Goal: Transaction & Acquisition: Download file/media

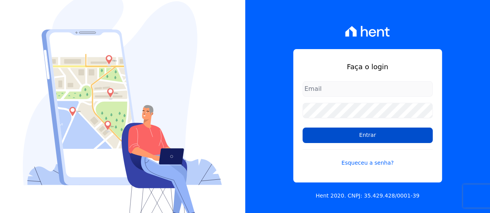
type input "[EMAIL_ADDRESS][DOMAIN_NAME]"
click at [329, 139] on input "Entrar" at bounding box center [367, 135] width 130 height 15
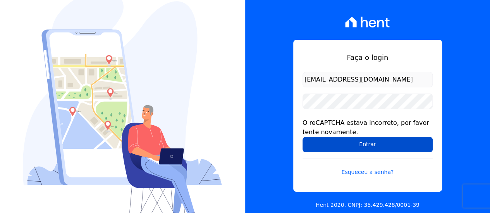
click at [325, 141] on input "Entrar" at bounding box center [367, 144] width 130 height 15
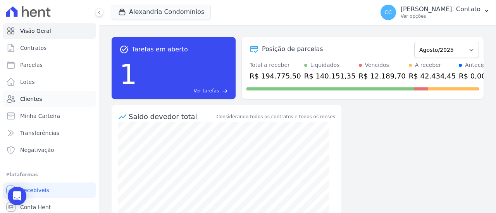
click at [42, 96] on link "Clientes" at bounding box center [49, 98] width 93 height 15
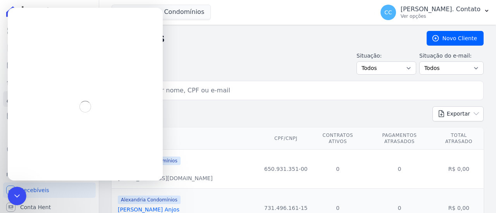
click at [300, 53] on div "Situação: Todos Adimplentes Inadimplentes Situação do e-mail: Todos Confirmado …" at bounding box center [297, 63] width 372 height 23
click at [212, 83] on input "search" at bounding box center [303, 90] width 354 height 15
type input "cesar"
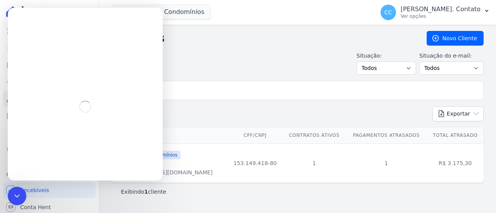
click at [18, 195] on icon "Fechar mensagem da Intercom" at bounding box center [16, 196] width 9 height 9
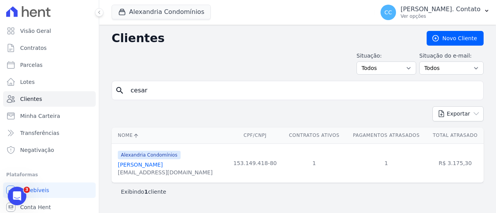
click at [134, 164] on link "[PERSON_NAME]" at bounding box center [140, 165] width 45 height 6
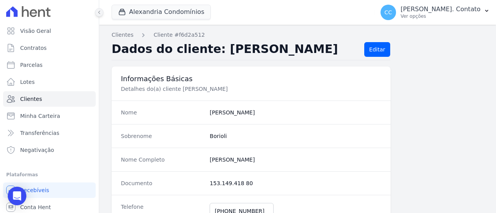
click at [101, 14] on icon at bounding box center [99, 12] width 5 height 5
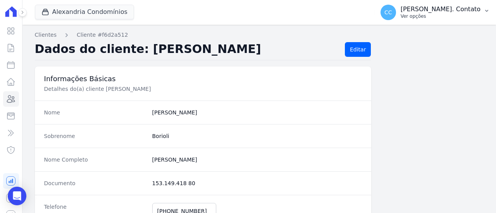
click at [458, 13] on p "[PERSON_NAME]. Contato" at bounding box center [440, 9] width 80 height 8
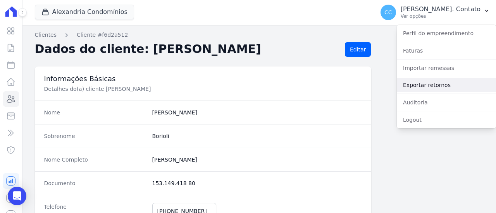
click at [440, 82] on link "Exportar retornos" at bounding box center [445, 85] width 99 height 14
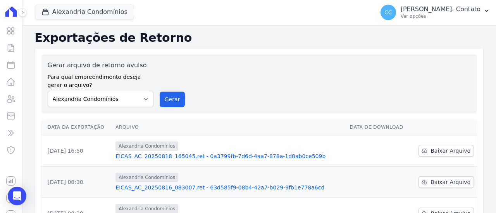
click at [204, 154] on link "EICAS_AC_20250818_165045.ret - 0a3799fb-7d6d-4aa7-878a-1d8ab0ce509b" at bounding box center [229, 157] width 228 height 8
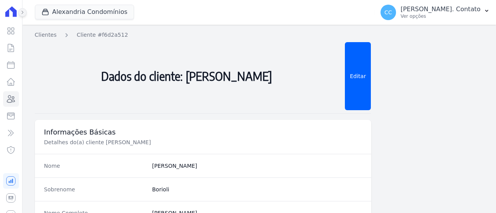
click at [21, 13] on icon at bounding box center [22, 12] width 5 height 5
click at [82, 10] on button "Alexandria Condomínios" at bounding box center [84, 12] width 99 height 15
click at [460, 8] on p "[PERSON_NAME]. Contato" at bounding box center [440, 9] width 80 height 8
click at [446, 20] on div "CC [PERSON_NAME]. Contato Ver opções" at bounding box center [430, 12] width 100 height 15
click at [454, 13] on p "Ver opções" at bounding box center [440, 16] width 80 height 6
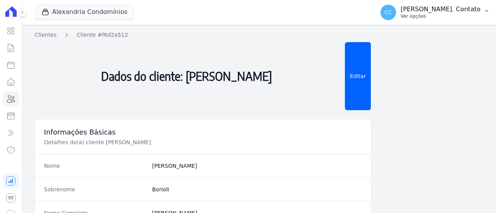
click at [489, 10] on icon "button" at bounding box center [486, 11] width 6 height 6
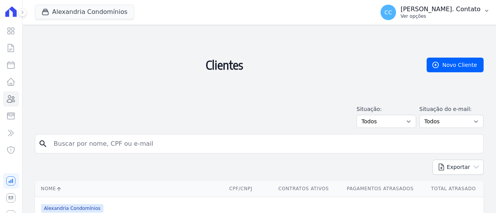
click at [468, 10] on p "[PERSON_NAME]. Contato" at bounding box center [440, 9] width 80 height 8
click at [492, 16] on button "CC [PERSON_NAME]. Contato Ver opções" at bounding box center [435, 13] width 122 height 22
click at [481, 10] on button "CC [PERSON_NAME]. Contato Ver opções" at bounding box center [435, 13] width 122 height 22
click at [457, 15] on p "Ver opções" at bounding box center [440, 16] width 80 height 6
click at [7, 34] on icon at bounding box center [10, 30] width 9 height 9
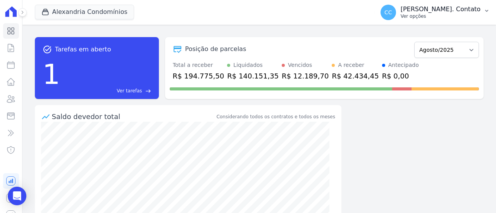
click at [457, 20] on button "CC [PERSON_NAME]. Contato Ver opções" at bounding box center [435, 13] width 122 height 22
drag, startPoint x: 495, startPoint y: 5, endPoint x: 484, endPoint y: 12, distance: 12.7
click at [495, 5] on button "CC [PERSON_NAME]. Contato Ver opções" at bounding box center [435, 13] width 122 height 22
click at [485, 12] on icon "button" at bounding box center [486, 11] width 6 height 6
click at [486, 11] on icon "button" at bounding box center [486, 11] width 3 height 2
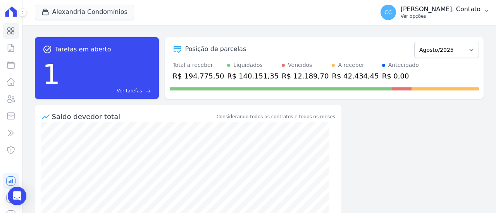
click at [451, 10] on p "[PERSON_NAME]. Contato" at bounding box center [440, 9] width 80 height 8
click at [482, 10] on button "CC [PERSON_NAME]. Contato Ver opções" at bounding box center [435, 13] width 122 height 22
click at [485, 9] on button "CC [PERSON_NAME]. Contato Ver opções" at bounding box center [435, 13] width 122 height 22
click at [487, 10] on icon "button" at bounding box center [486, 11] width 6 height 6
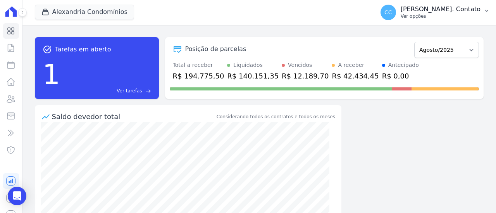
click at [489, 12] on button "CC [PERSON_NAME]. Contato Ver opções" at bounding box center [435, 13] width 122 height 22
click at [477, 12] on p "[PERSON_NAME]. Contato" at bounding box center [440, 9] width 80 height 8
click at [483, 14] on icon "button" at bounding box center [486, 11] width 6 height 6
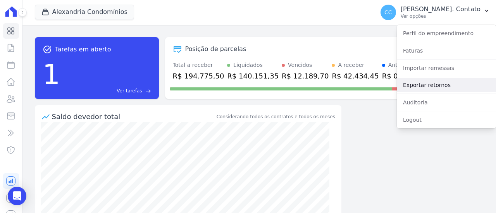
click at [434, 82] on link "Exportar retornos" at bounding box center [445, 85] width 99 height 14
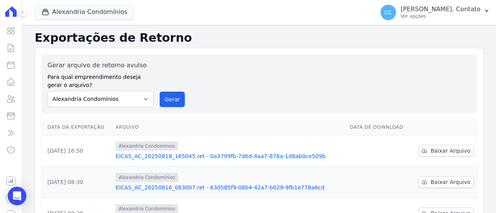
click at [210, 157] on link "EICAS_AC_20250818_165045.ret - 0a3799fb-7d6d-4aa7-878a-1d8ab0ce509b" at bounding box center [229, 157] width 228 height 8
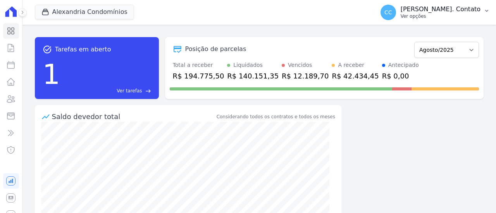
click at [467, 11] on p "[PERSON_NAME]. Contato" at bounding box center [440, 9] width 80 height 8
click at [486, 11] on icon "button" at bounding box center [486, 11] width 3 height 2
click at [474, 17] on p "Ver opções" at bounding box center [440, 16] width 80 height 6
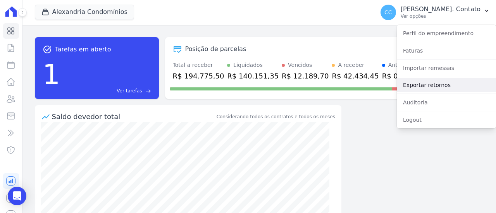
click at [441, 86] on link "Exportar retornos" at bounding box center [445, 85] width 99 height 14
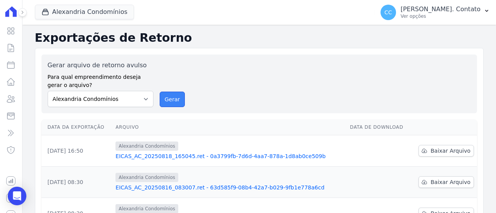
click at [174, 100] on button "Gerar" at bounding box center [172, 99] width 26 height 15
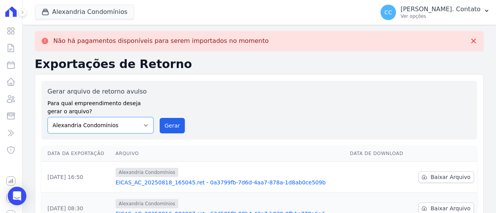
click at [118, 122] on select "Alexandria Condomínios LEIDENS INCORPORACOES" at bounding box center [101, 125] width 106 height 16
select select "5bdeb93c-2a41-4d1a-9363-39a0f0c73ecf"
click at [48, 117] on select "Alexandria Condomínios LEIDENS INCORPORACOES" at bounding box center [101, 125] width 106 height 16
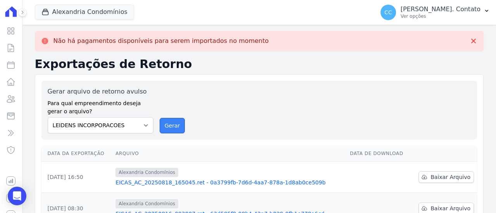
click at [169, 128] on button "Gerar" at bounding box center [172, 125] width 26 height 15
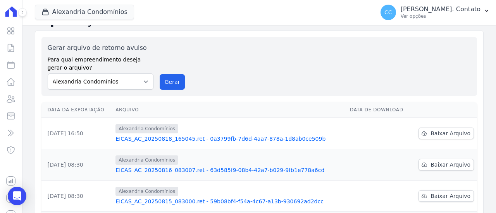
scroll to position [77, 0]
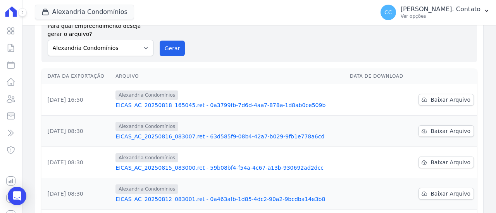
click at [190, 134] on link "EICAS_AC_20250816_083007.ret - 63d585f9-08b4-42a7-b029-9fb1e778a6cd" at bounding box center [229, 137] width 228 height 8
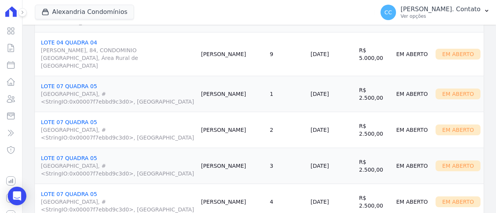
scroll to position [614, 0]
